Goal: Transaction & Acquisition: Purchase product/service

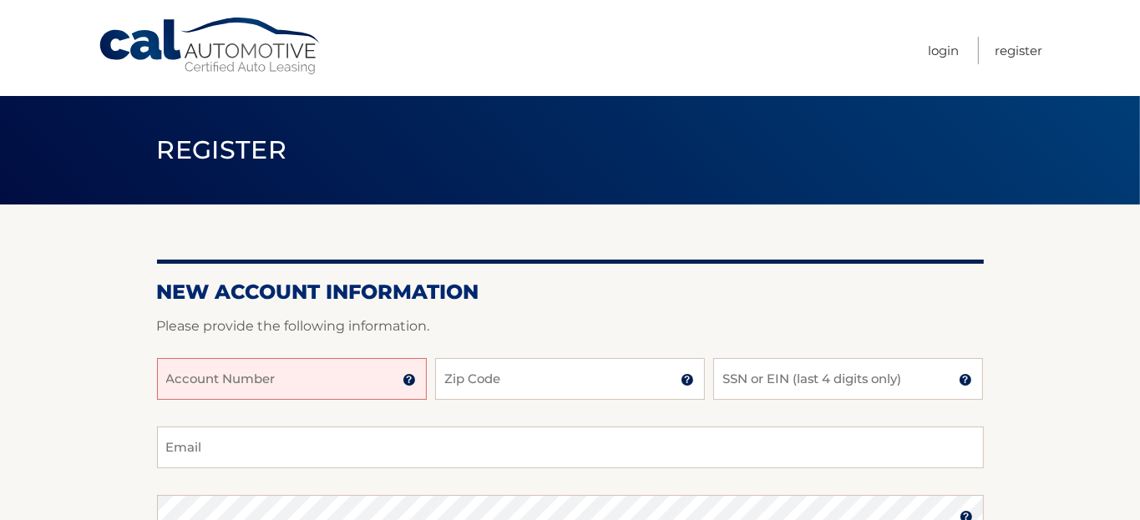
click at [169, 394] on input "Account Number" at bounding box center [292, 379] width 270 height 42
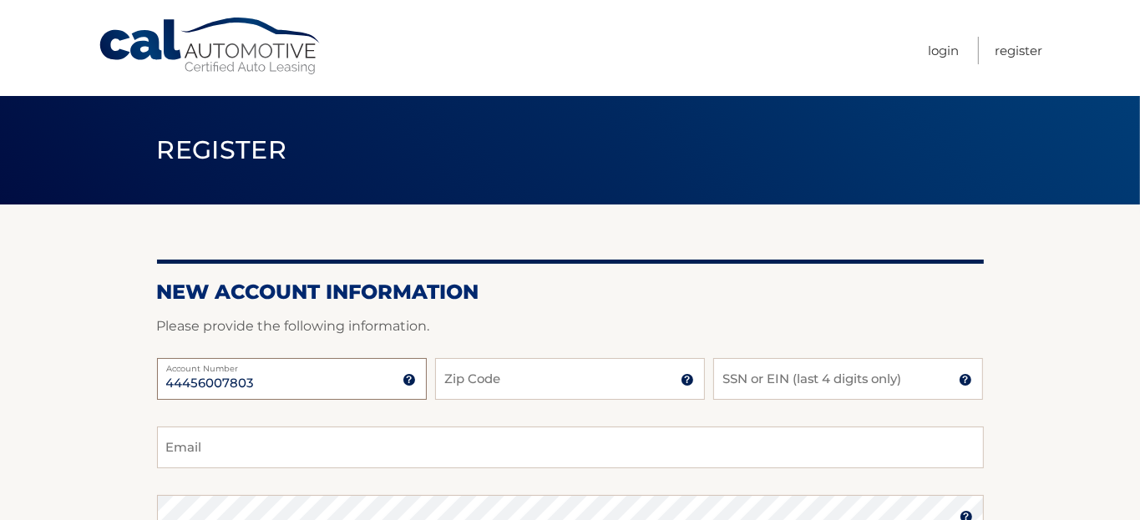
type input "44456007803"
click at [527, 389] on input "Zip Code" at bounding box center [570, 379] width 270 height 42
type input "14580"
type input "haverlys@gmail.com"
click at [732, 392] on input "SSN or EIN (last 4 digits only)" at bounding box center [848, 379] width 270 height 42
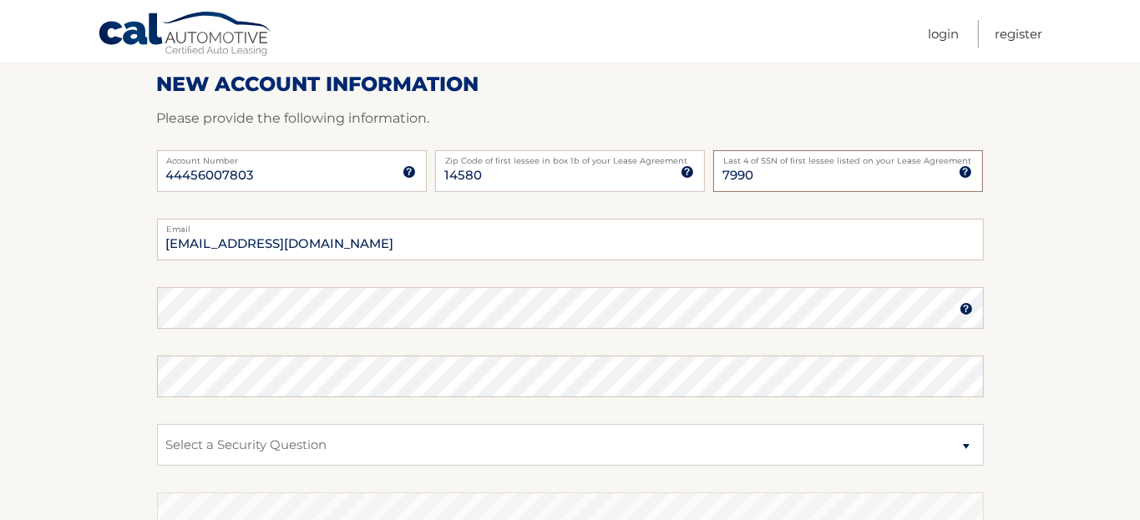
scroll to position [250, 0]
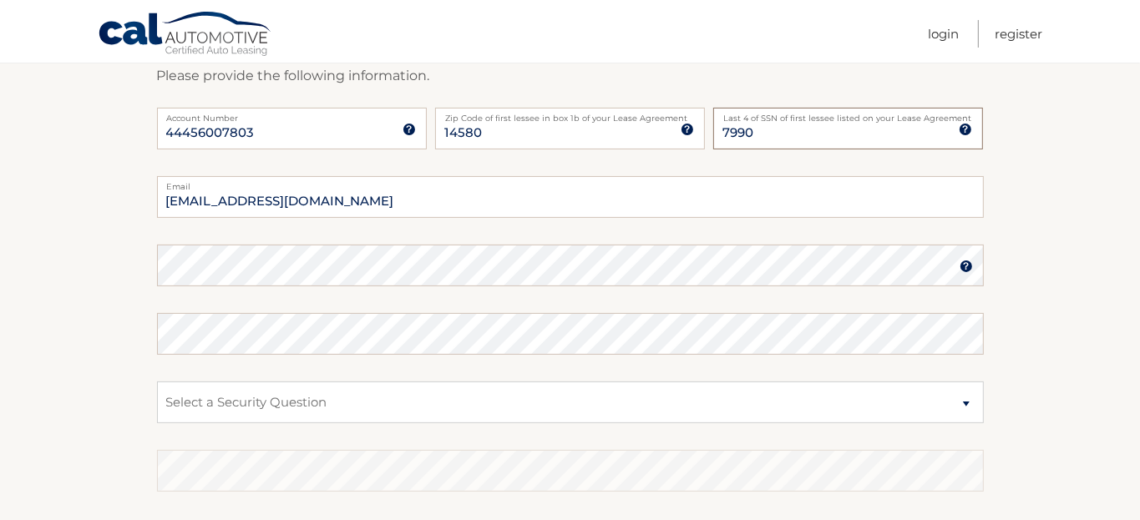
type input "7990"
click at [301, 305] on fieldset "haverlys@gmail.com Email Password Password should be a minimum of 6 characters …" at bounding box center [570, 391] width 826 height 430
click at [179, 412] on select "Select a Security Question What was the name of your elementary school? What is…" at bounding box center [570, 403] width 826 height 42
select select "2"
click at [157, 396] on select "Select a Security Question What was the name of your elementary school? What is…" at bounding box center [570, 403] width 826 height 42
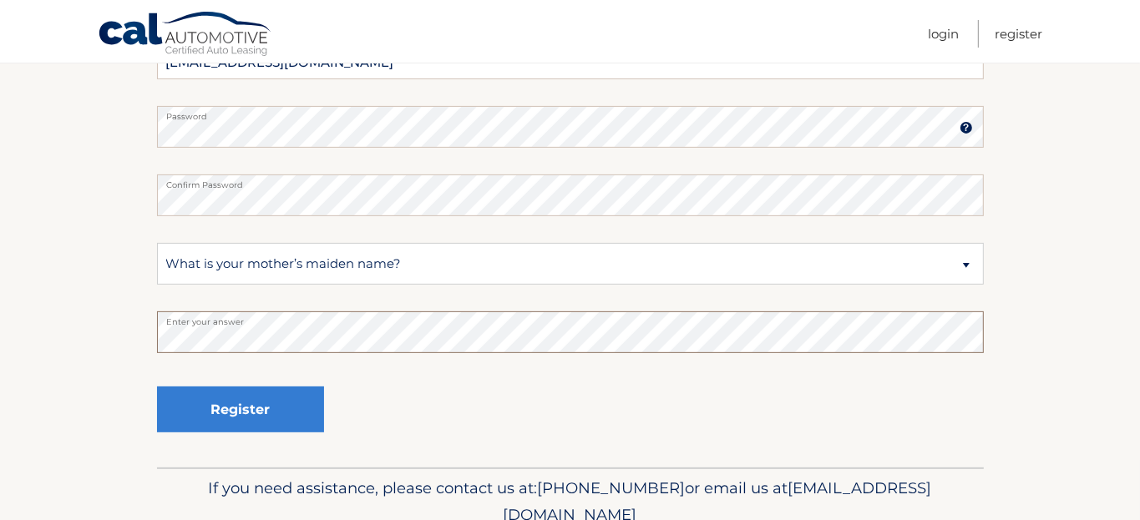
scroll to position [417, 0]
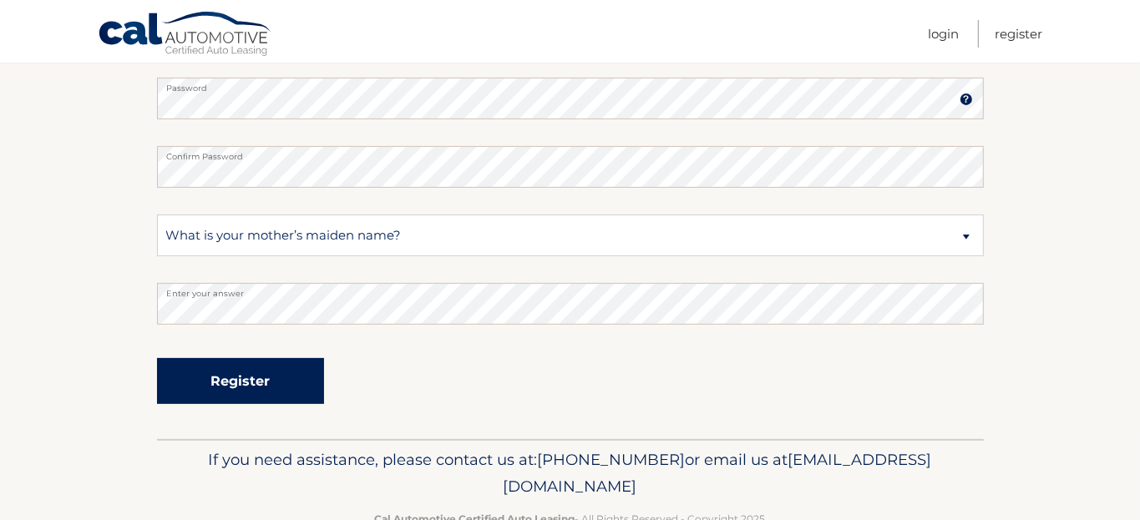
click at [239, 394] on button "Register" at bounding box center [240, 381] width 167 height 46
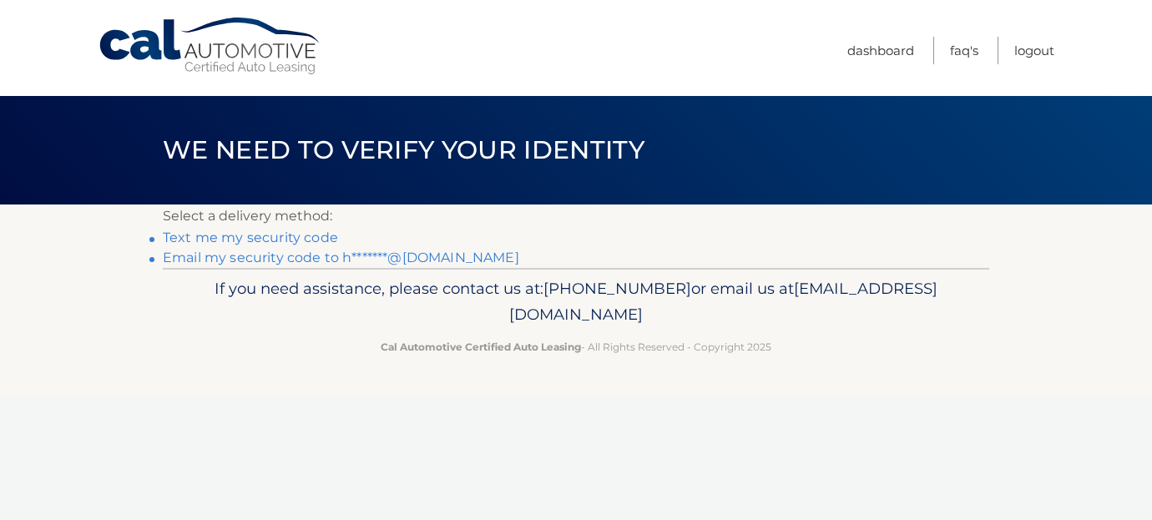
click at [289, 238] on link "Text me my security code" at bounding box center [250, 238] width 175 height 16
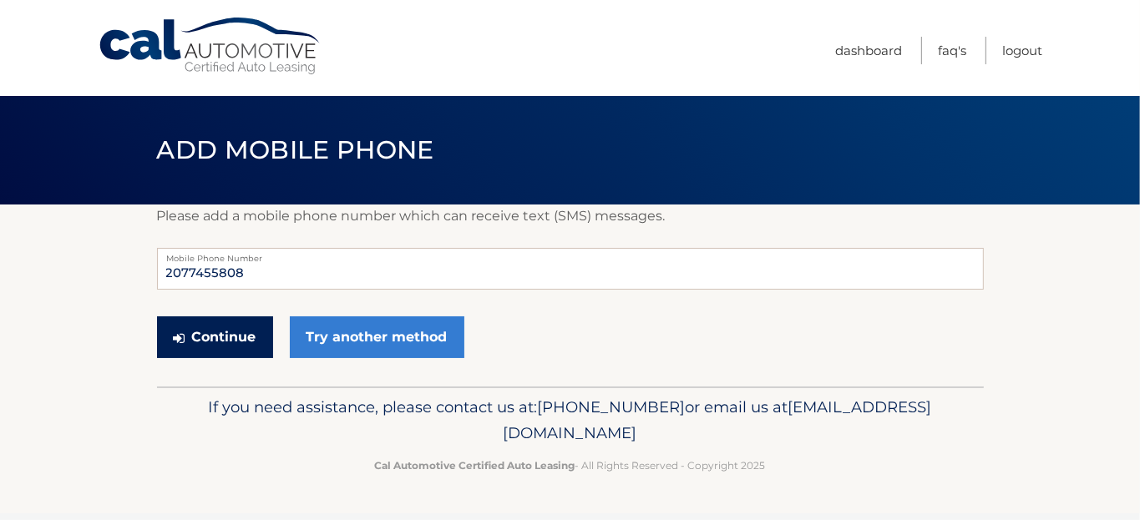
click at [227, 352] on button "Continue" at bounding box center [215, 337] width 116 height 42
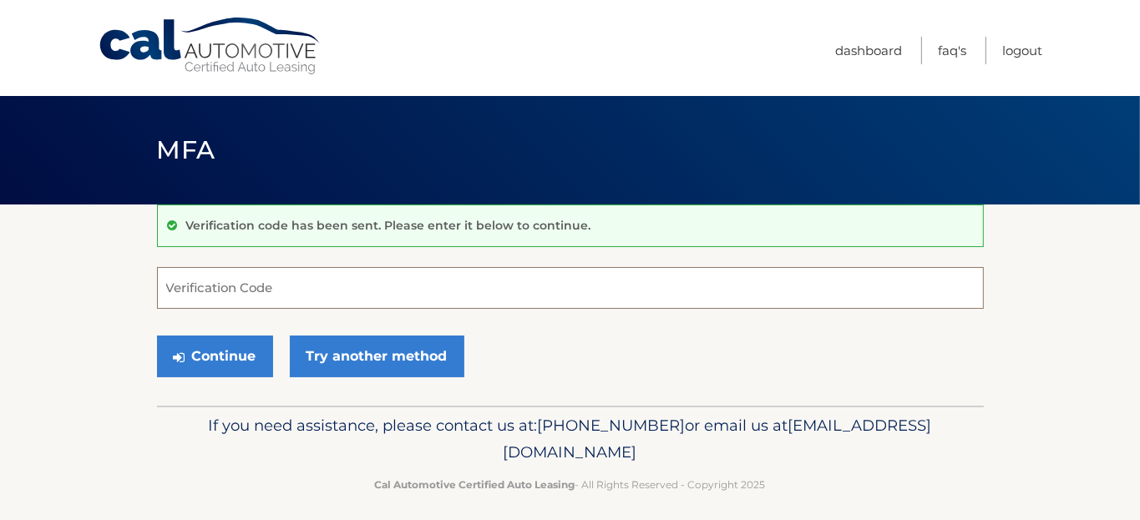
click at [178, 292] on input "Verification Code" at bounding box center [570, 288] width 826 height 42
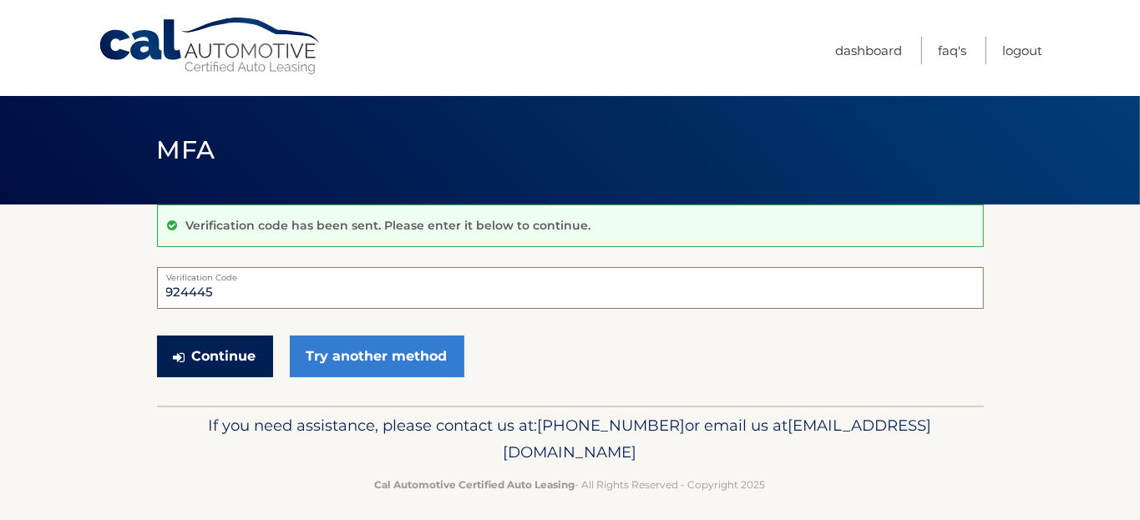
type input "924445"
click at [227, 360] on button "Continue" at bounding box center [215, 357] width 116 height 42
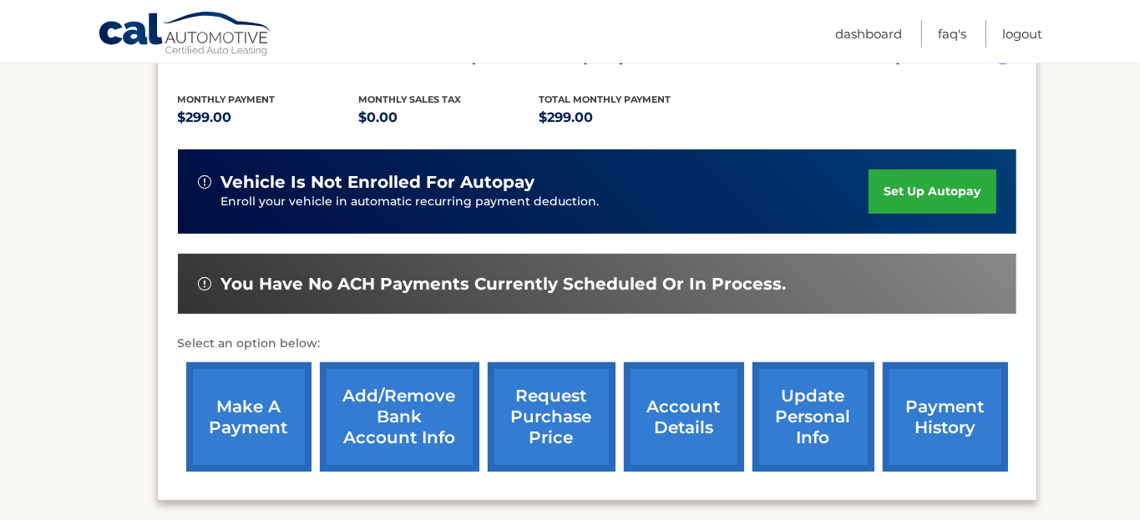
scroll to position [417, 0]
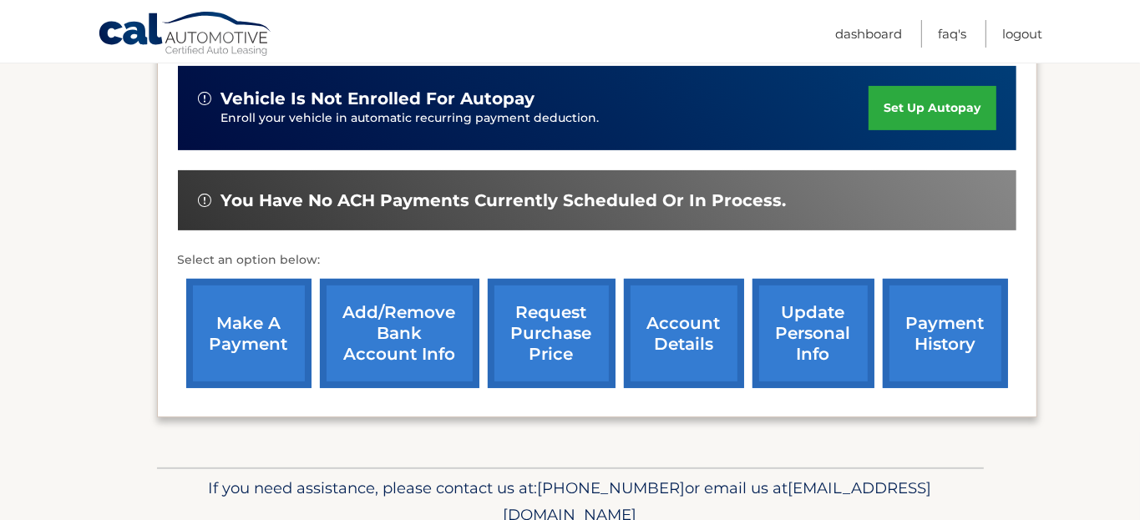
click at [249, 321] on link "make a payment" at bounding box center [248, 333] width 125 height 109
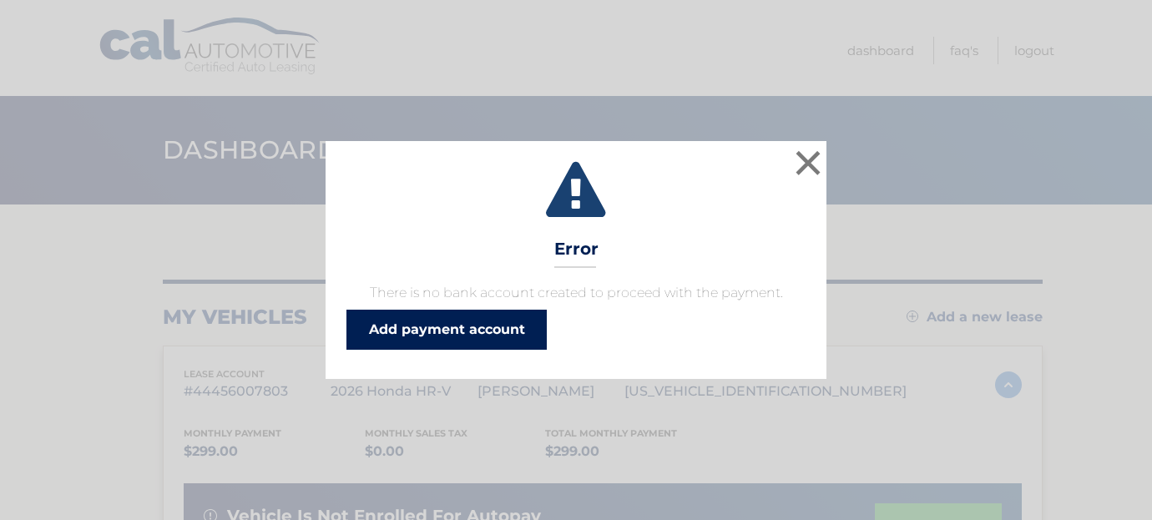
click at [481, 341] on link "Add payment account" at bounding box center [446, 330] width 200 height 40
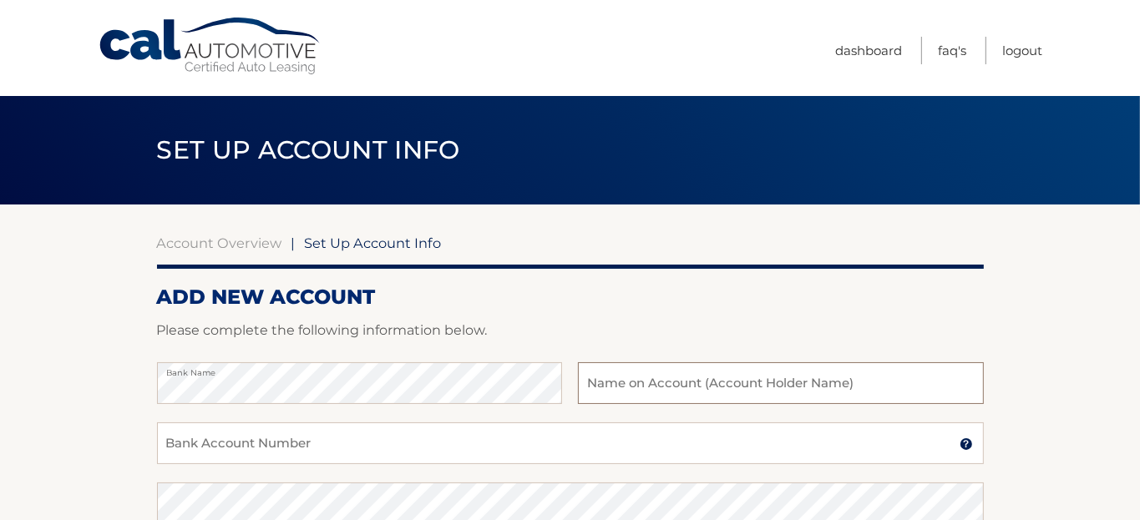
click at [588, 392] on input "text" at bounding box center [780, 383] width 405 height 42
type input "[PERSON_NAME]"
click at [167, 464] on input "Bank Account Number" at bounding box center [570, 443] width 826 height 42
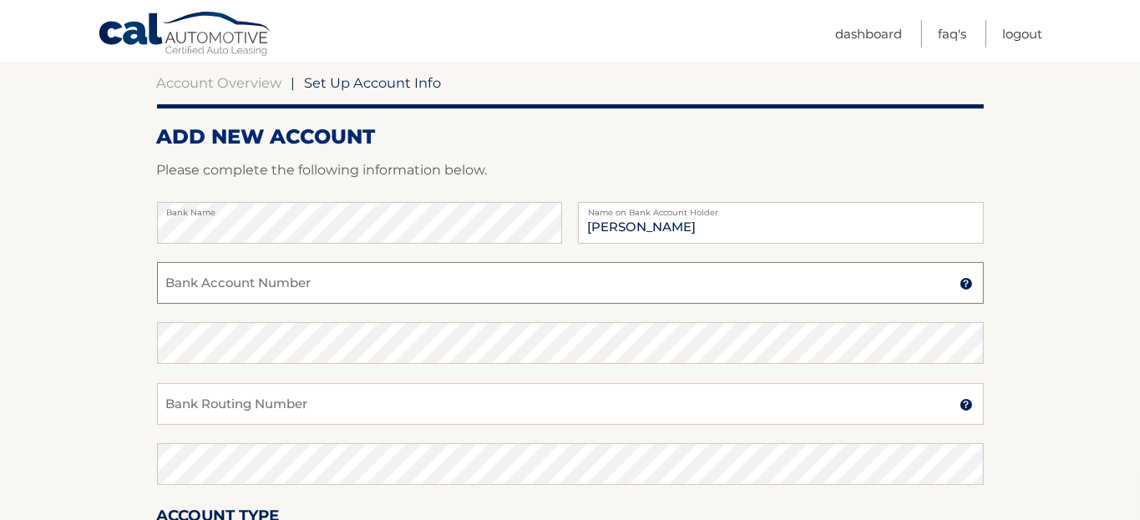
scroll to position [167, 0]
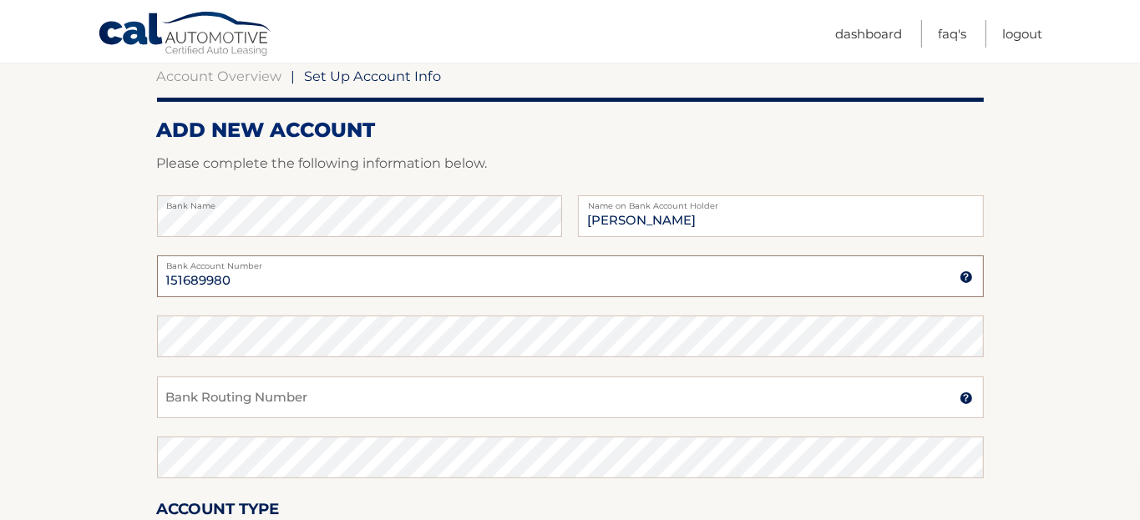
type input "151689980"
click at [174, 418] on input "Bank Routing Number" at bounding box center [570, 398] width 826 height 42
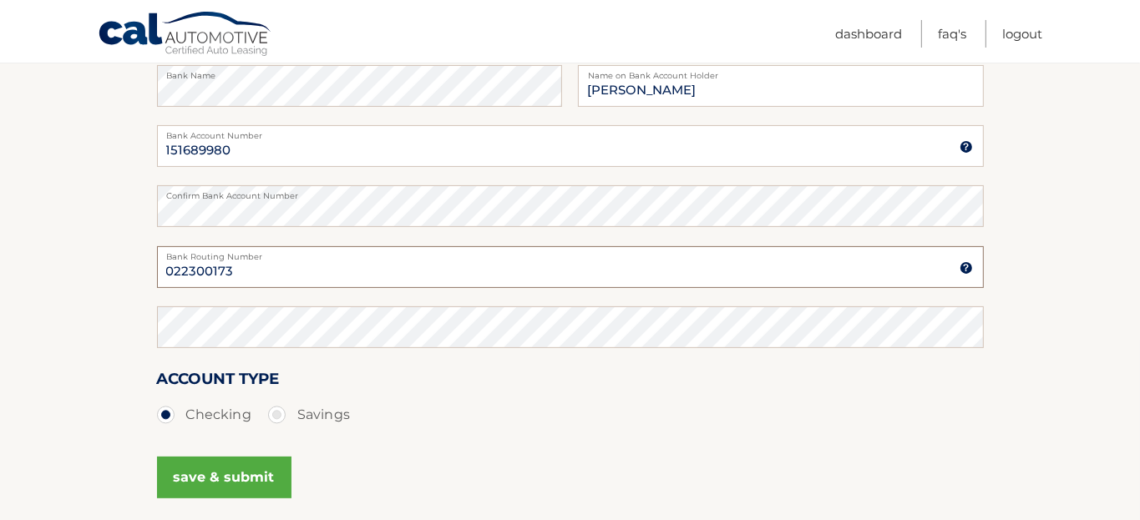
scroll to position [334, 0]
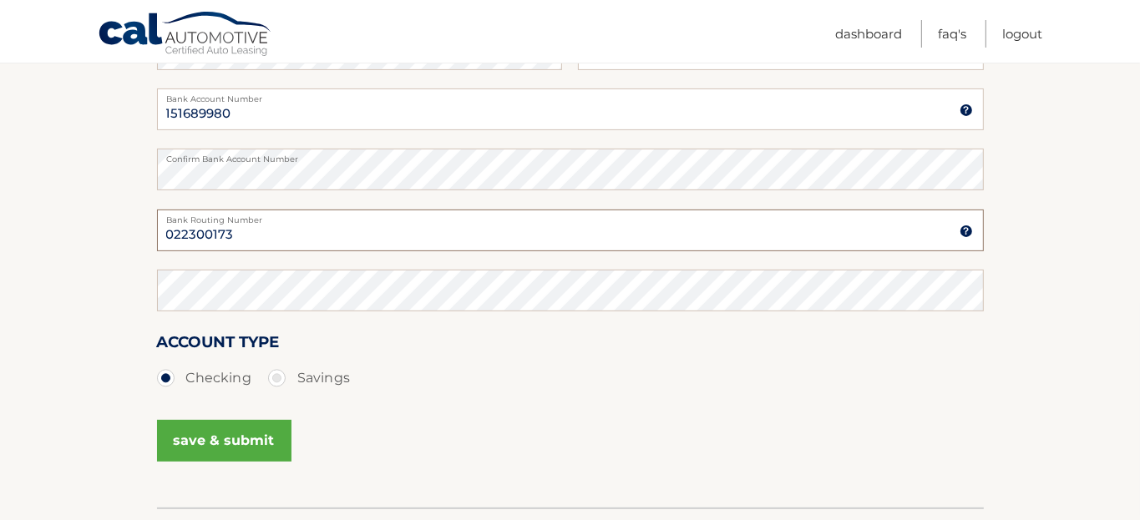
type input "022300173"
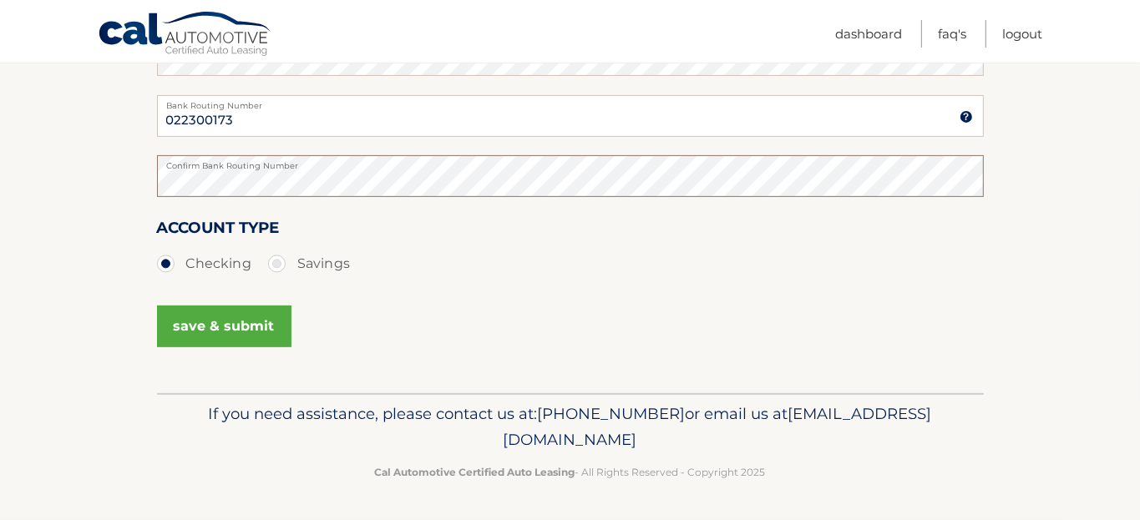
scroll to position [501, 0]
click at [222, 322] on button "save & submit" at bounding box center [224, 327] width 134 height 42
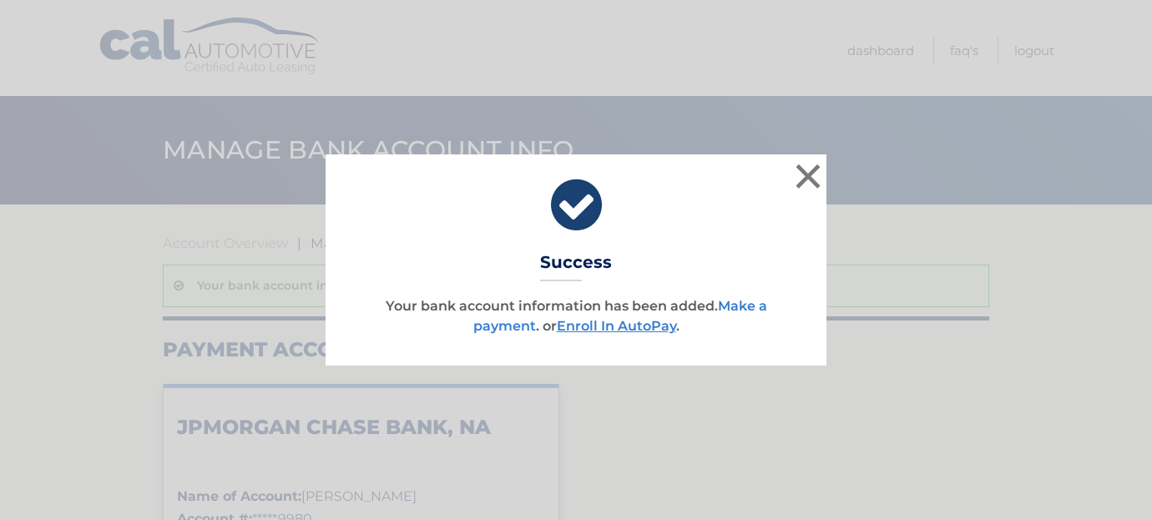
click at [477, 325] on link "Make a payment" at bounding box center [620, 316] width 294 height 36
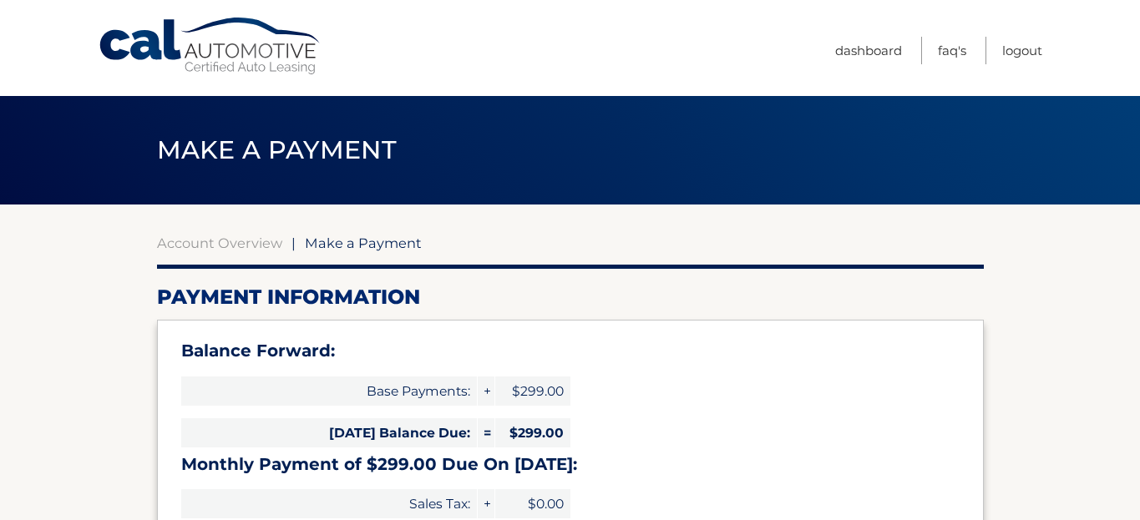
select select "ODkxNzAwYjEtYTczNi00ZDlhLTllZTMtNTc0MTc4ZjY2OTgy"
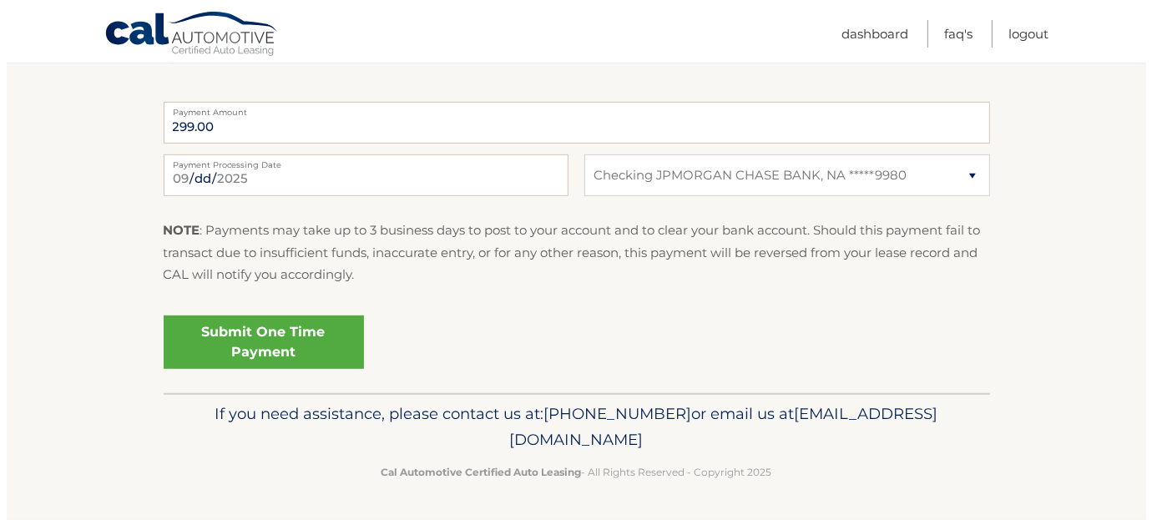
scroll to position [835, 0]
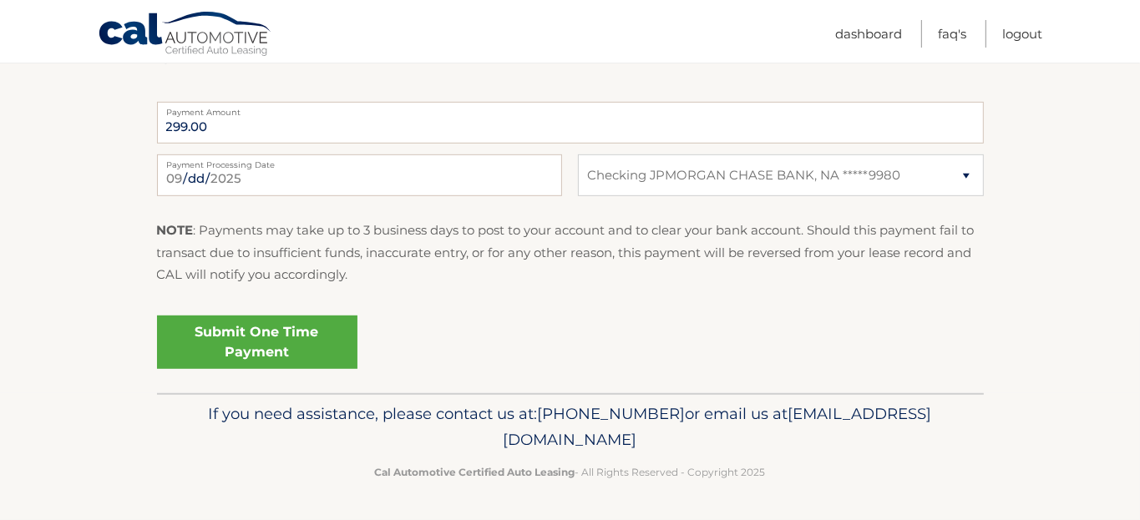
click at [278, 333] on link "Submit One Time Payment" at bounding box center [257, 342] width 200 height 53
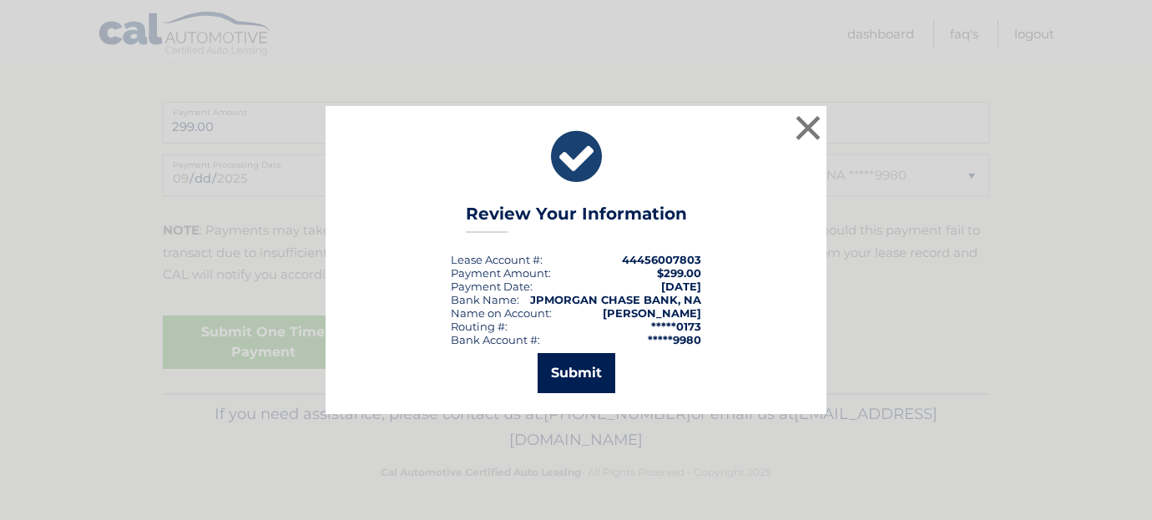
click at [574, 370] on button "Submit" at bounding box center [577, 373] width 78 height 40
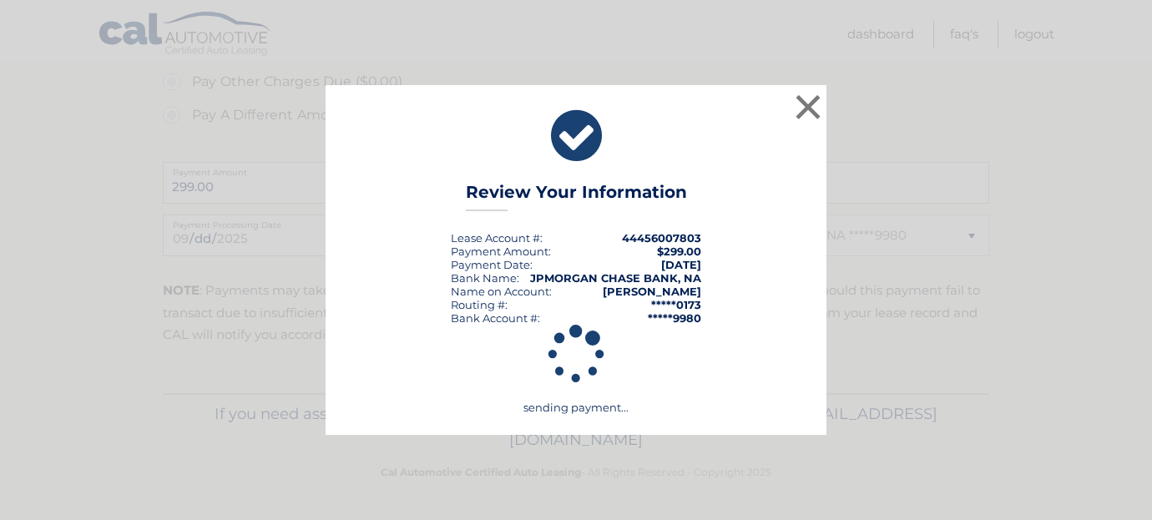
scroll to position [776, 0]
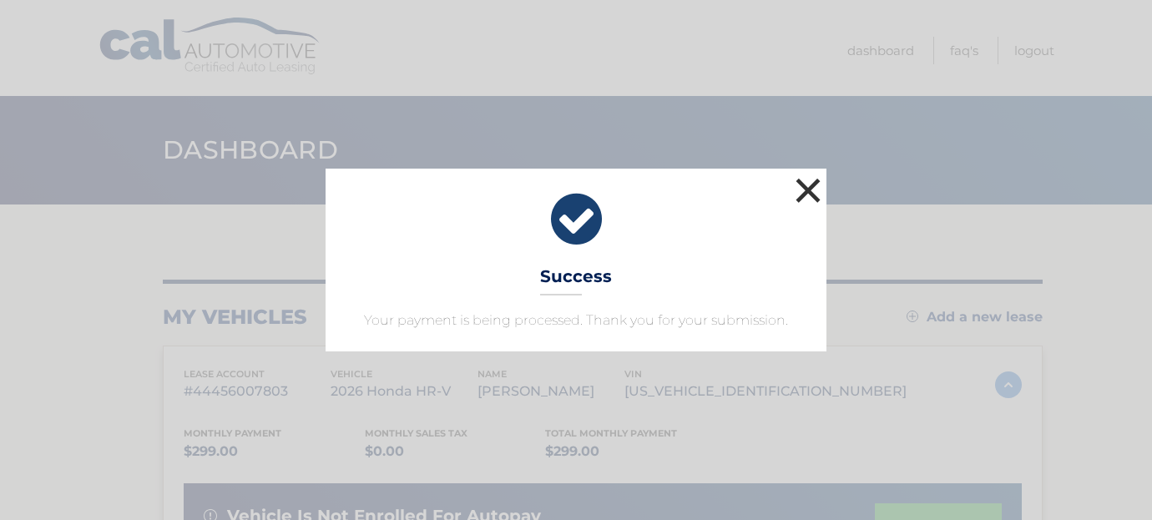
click at [806, 174] on button "×" at bounding box center [807, 190] width 33 height 33
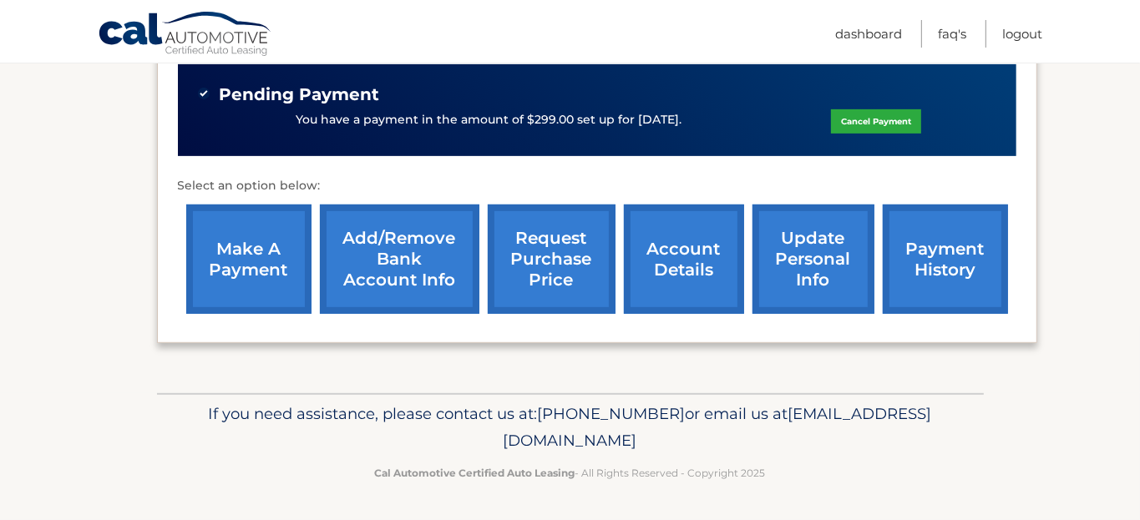
scroll to position [528, 0]
click at [673, 245] on link "account details" at bounding box center [684, 259] width 120 height 109
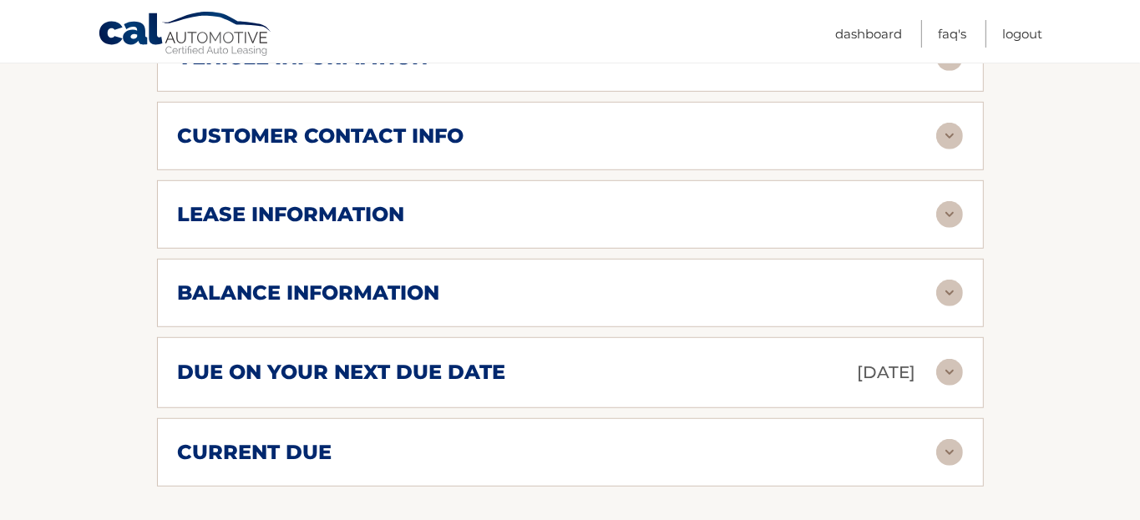
scroll to position [918, 0]
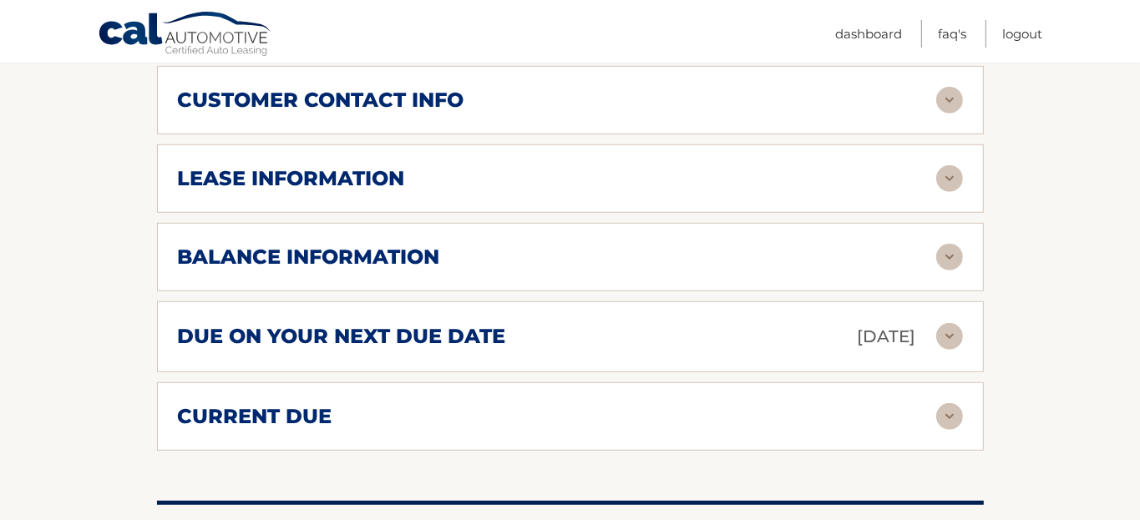
click at [947, 328] on img at bounding box center [949, 336] width 27 height 27
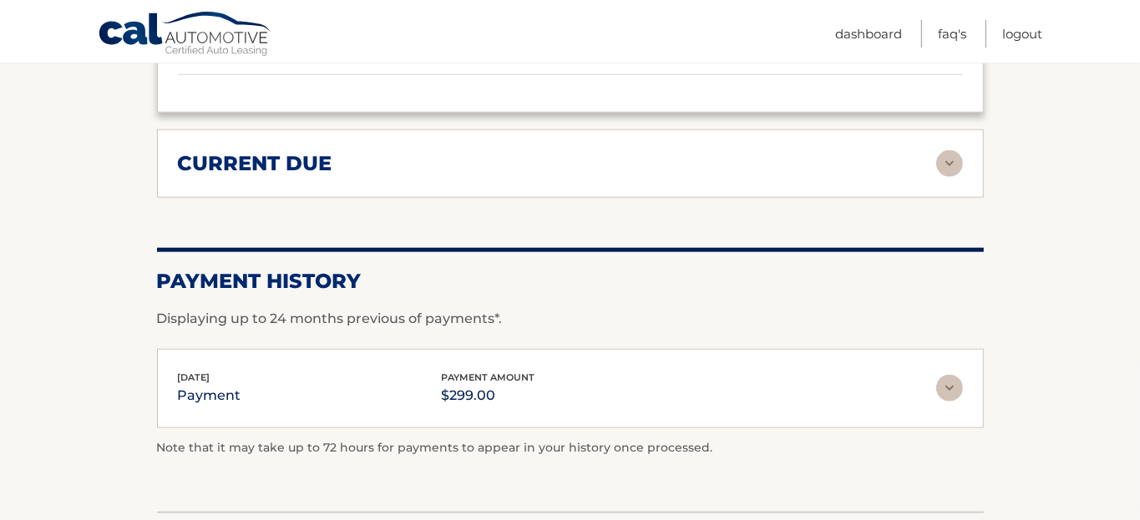
scroll to position [1336, 0]
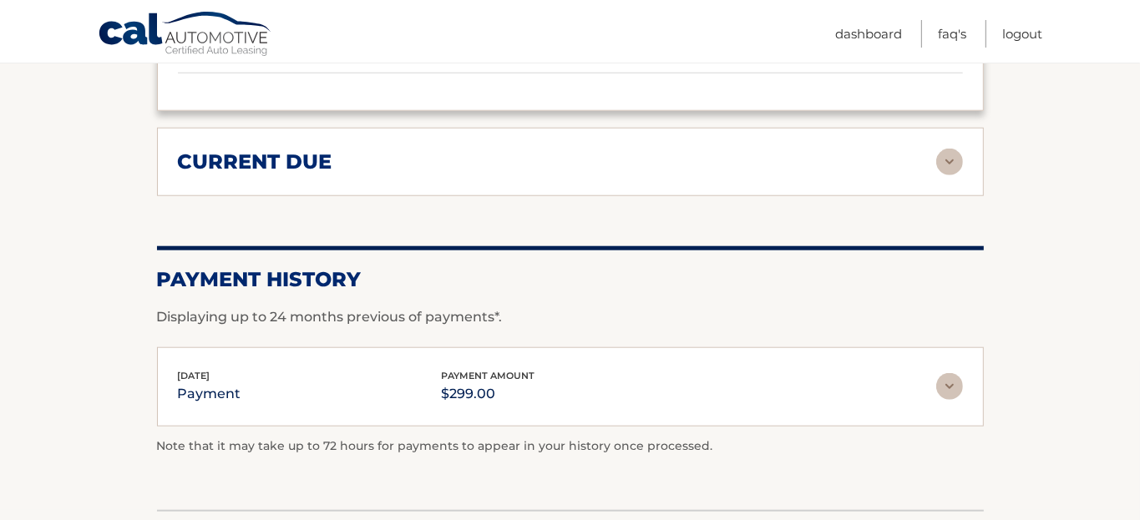
click at [947, 156] on img at bounding box center [949, 162] width 27 height 27
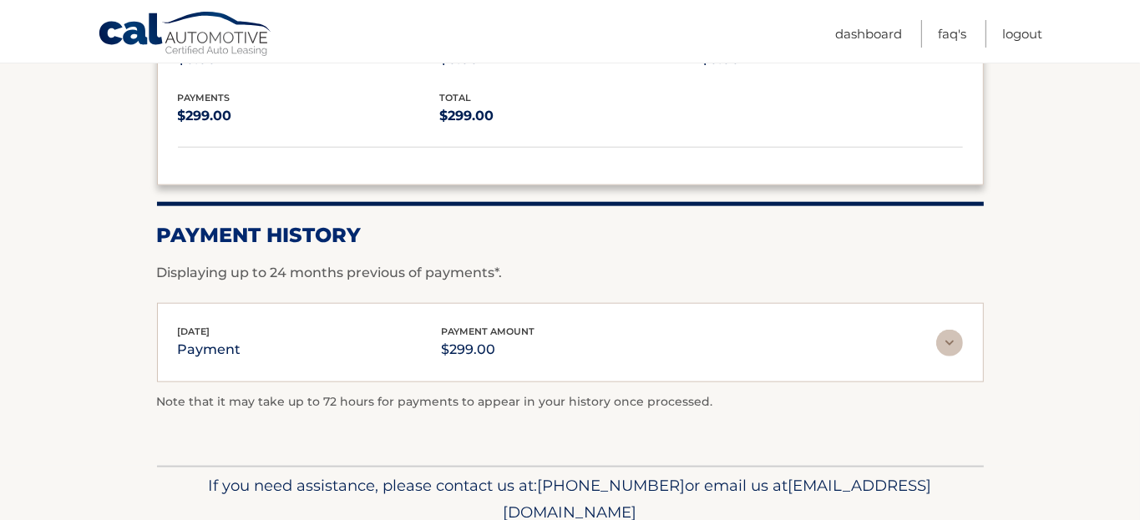
scroll to position [1575, 0]
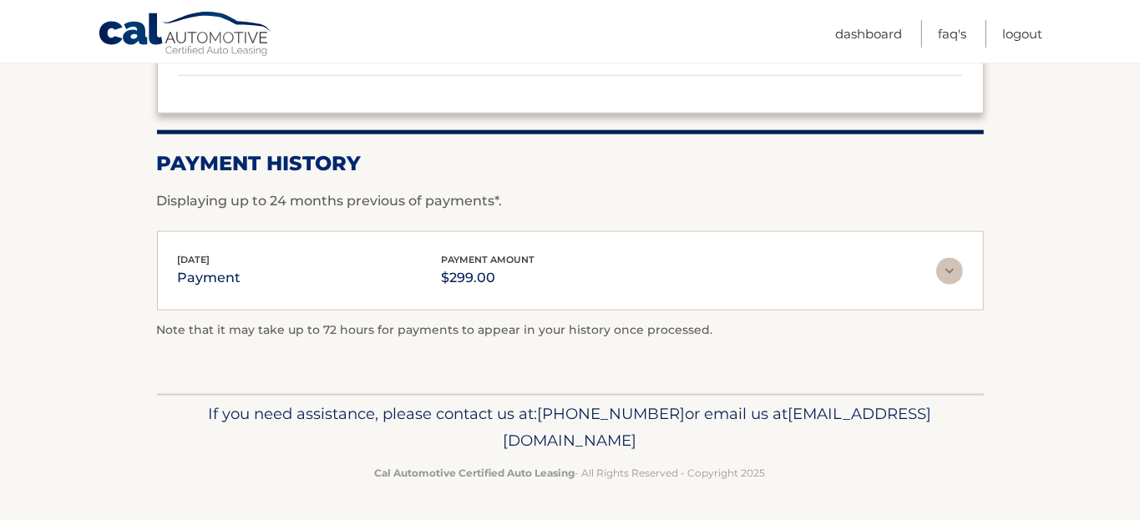
click at [948, 264] on img at bounding box center [949, 271] width 27 height 27
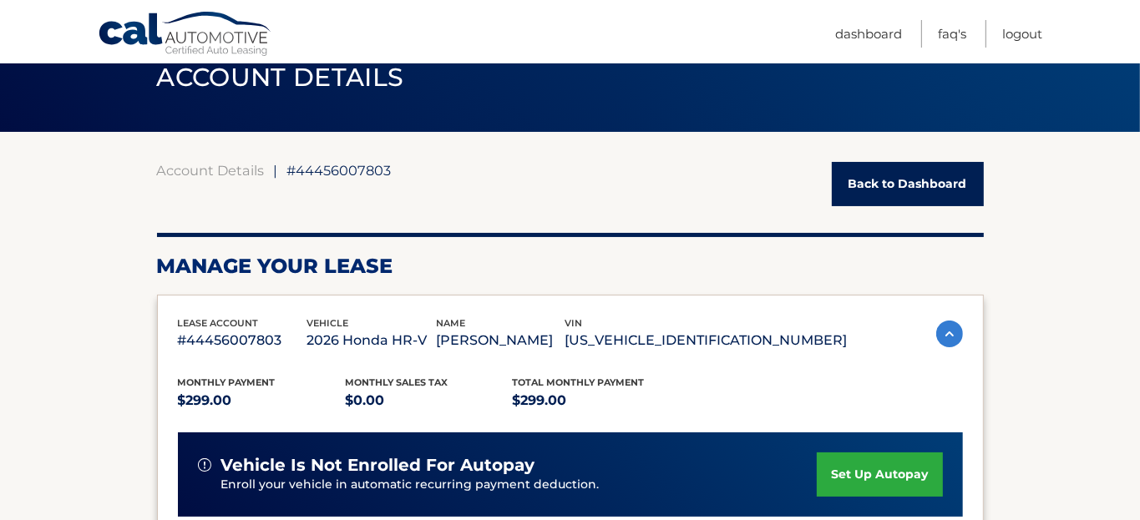
scroll to position [0, 0]
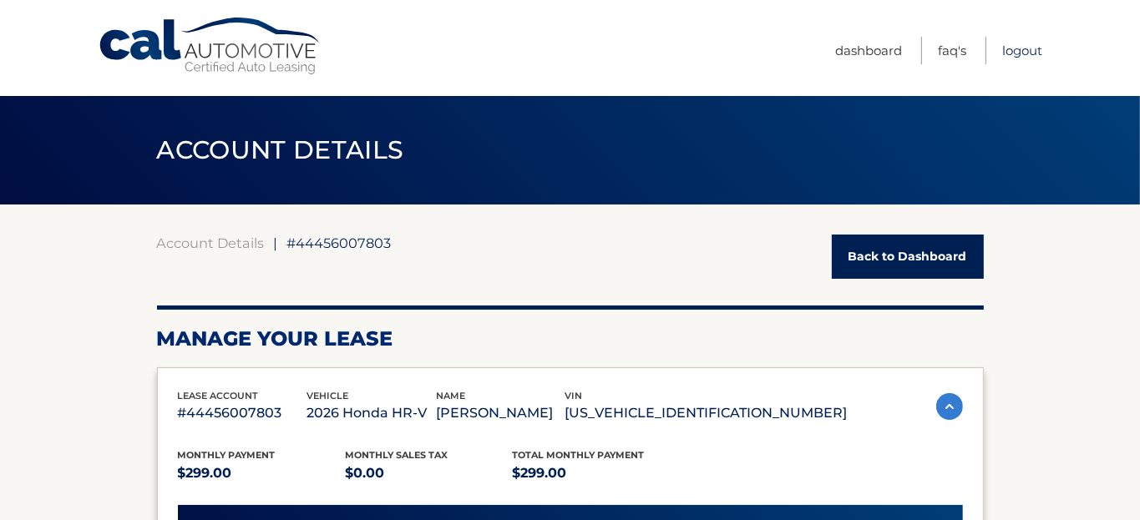
click at [1017, 43] on link "Logout" at bounding box center [1022, 51] width 40 height 28
